Goal: Task Accomplishment & Management: Manage account settings

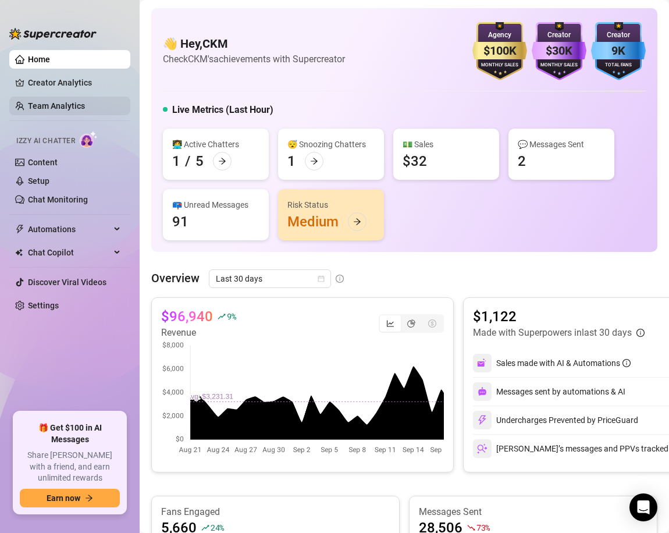
click at [53, 106] on link "Team Analytics" at bounding box center [56, 105] width 57 height 9
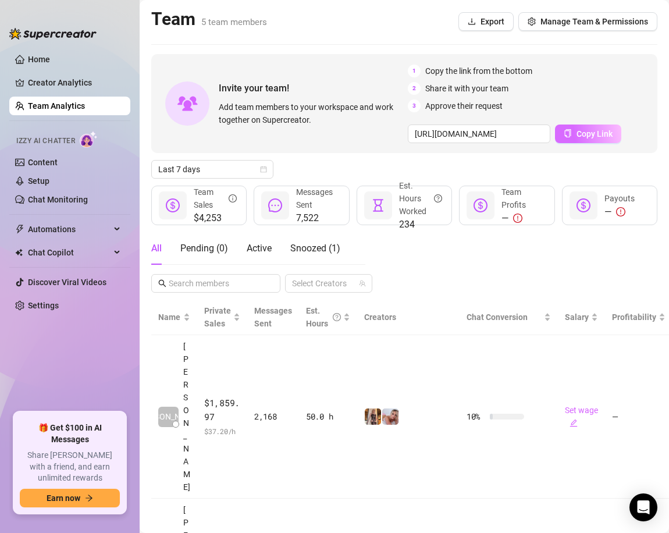
click at [593, 136] on span "Copy Link" at bounding box center [594, 133] width 36 height 9
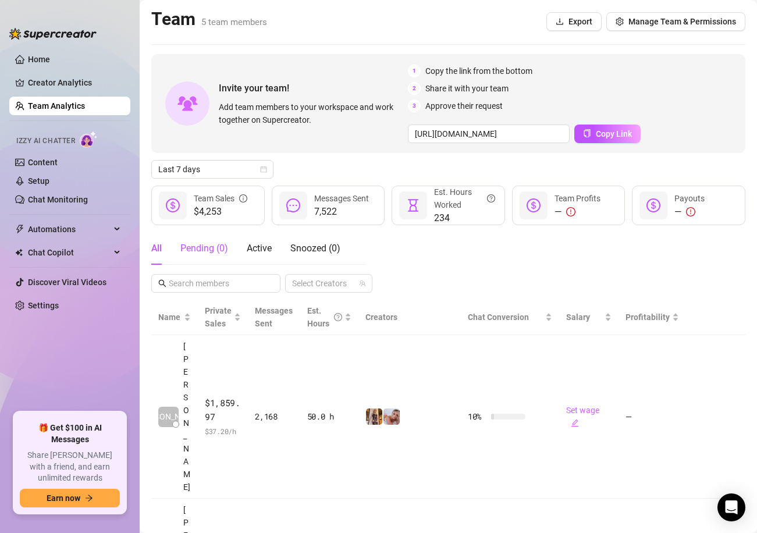
click at [208, 244] on div "Pending ( 0 )" at bounding box center [204, 248] width 48 height 14
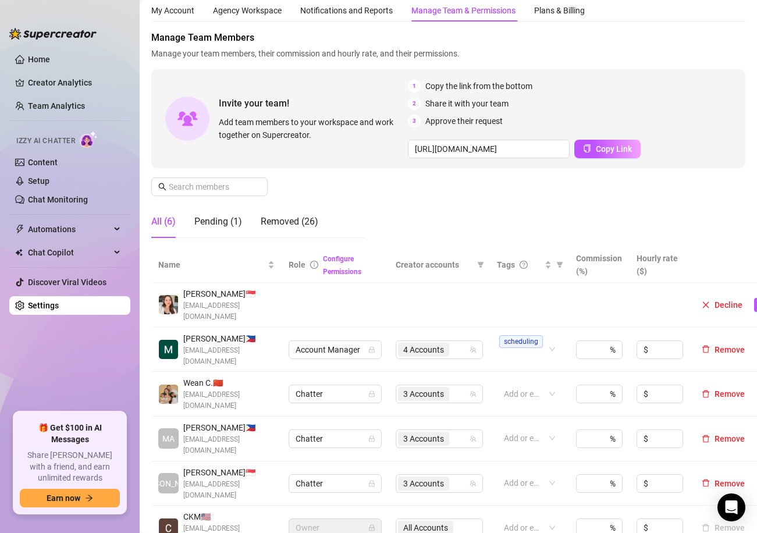
scroll to position [44, 0]
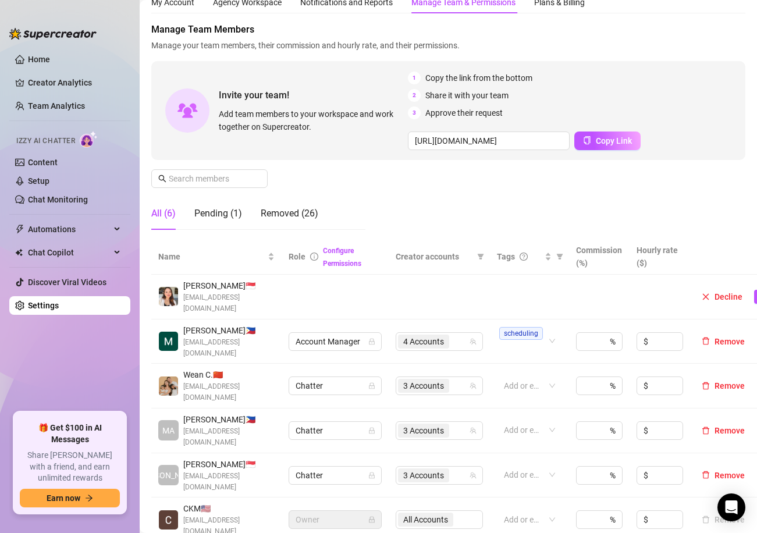
click at [649, 291] on td at bounding box center [659, 297] width 60 height 45
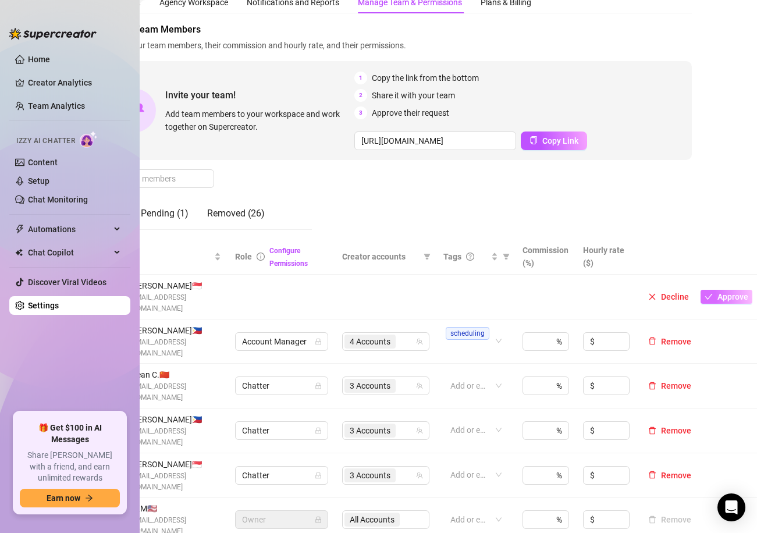
click at [728, 292] on span "Approve" at bounding box center [732, 296] width 31 height 9
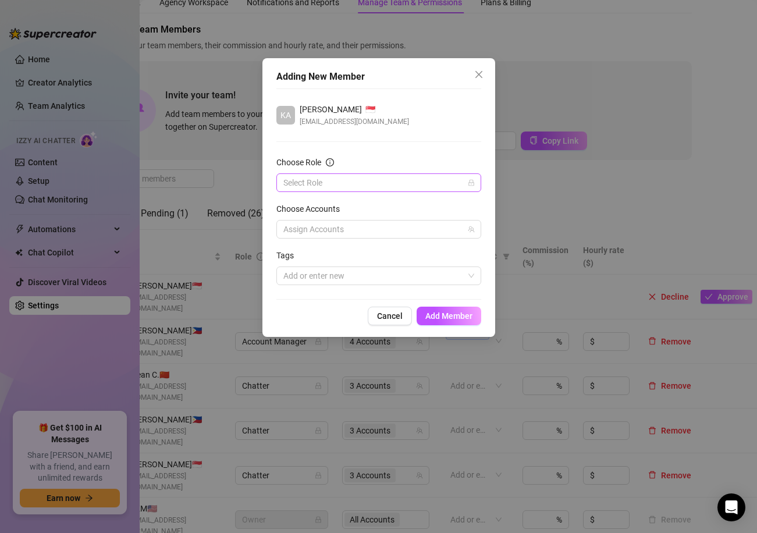
click at [362, 176] on input "Choose Role" at bounding box center [373, 182] width 180 height 17
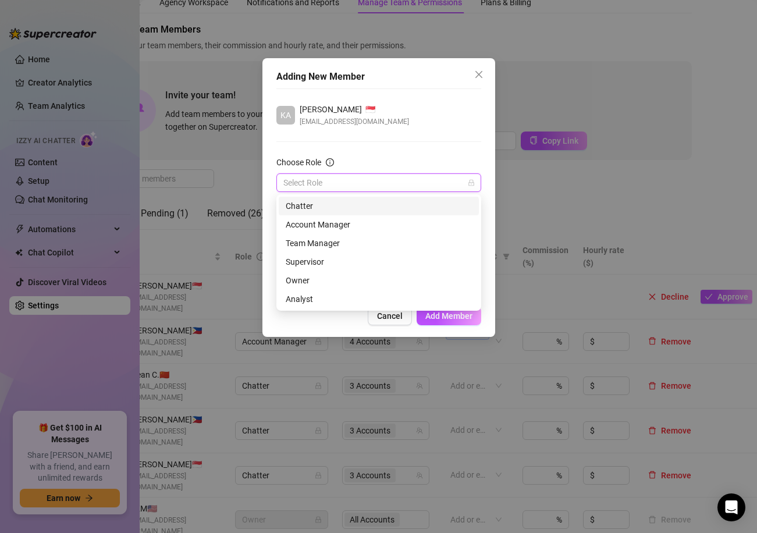
click at [314, 208] on div "Chatter" at bounding box center [379, 206] width 186 height 13
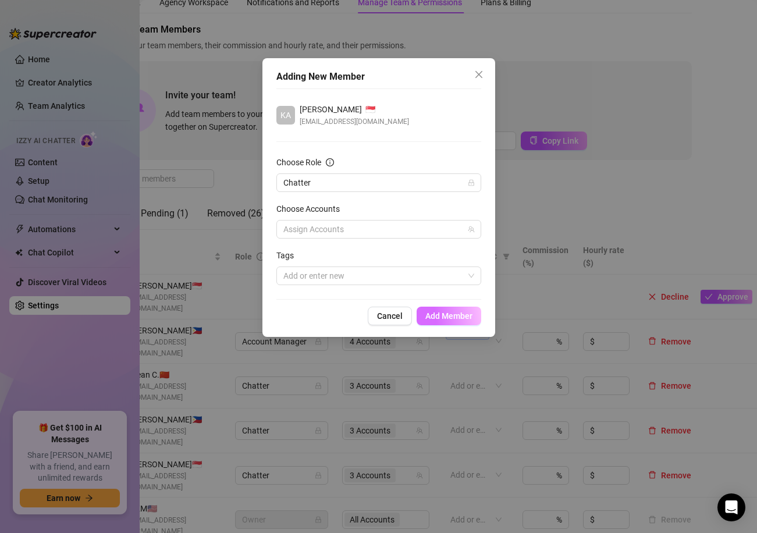
click at [449, 318] on span "Add Member" at bounding box center [448, 315] width 47 height 9
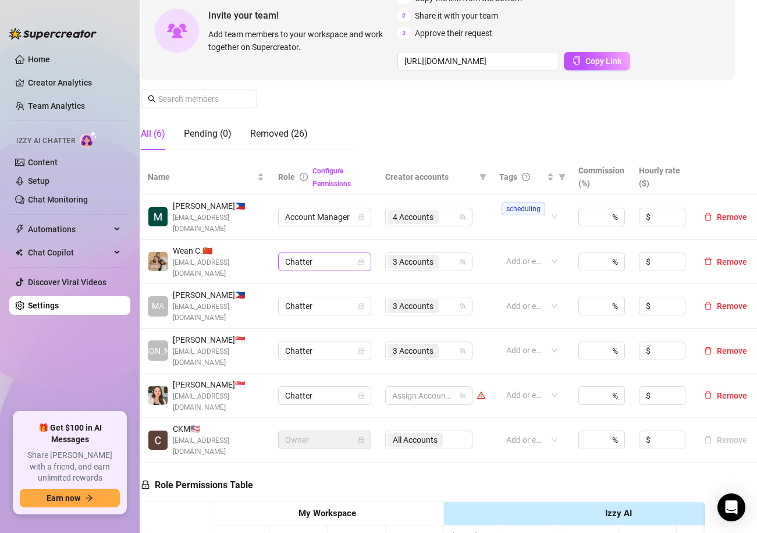
scroll to position [128, 10]
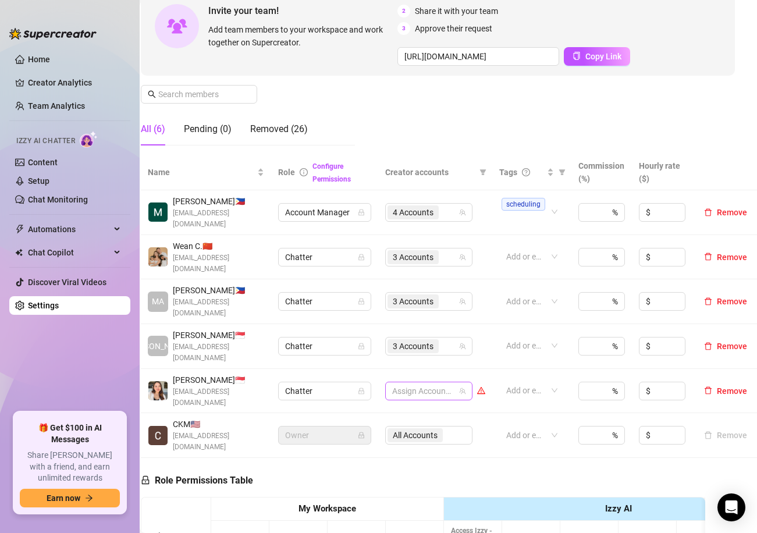
click at [466, 382] on div "Assign Accounts" at bounding box center [428, 391] width 87 height 19
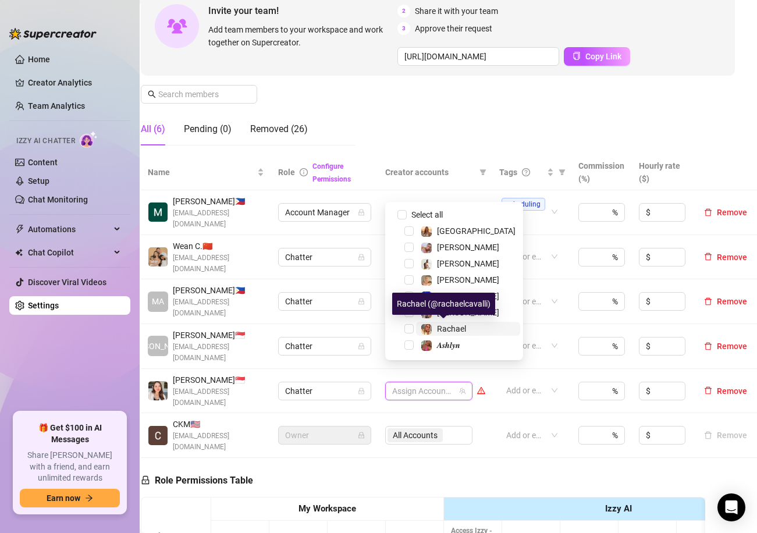
click at [457, 325] on span "Rachael" at bounding box center [451, 328] width 29 height 9
click at [450, 116] on div "Manage Team Members Manage your team members, their commission and hourly rate,…" at bounding box center [438, 46] width 594 height 216
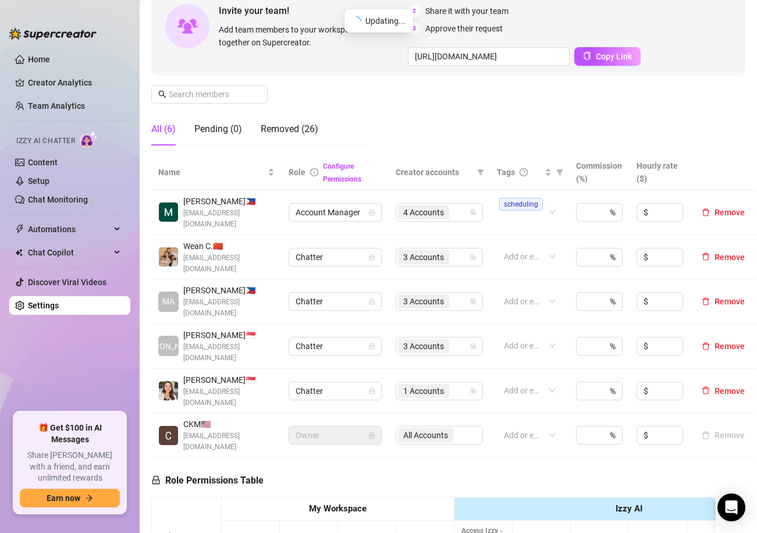
scroll to position [128, 0]
